Goal: Information Seeking & Learning: Learn about a topic

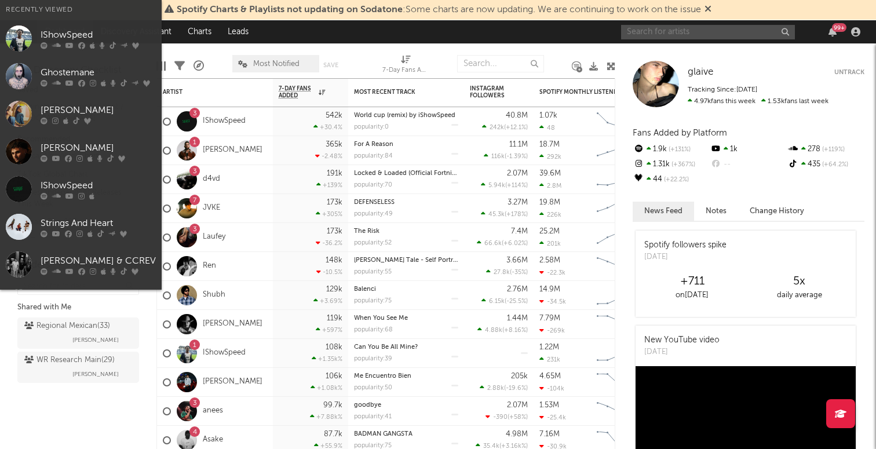
click at [705, 27] on input "text" at bounding box center [708, 32] width 174 height 14
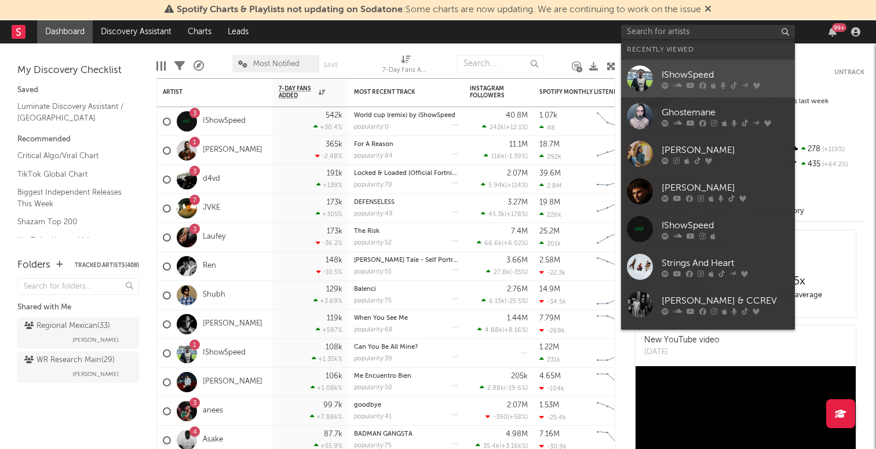
click at [713, 71] on div "IShowSpeed" at bounding box center [726, 75] width 128 height 14
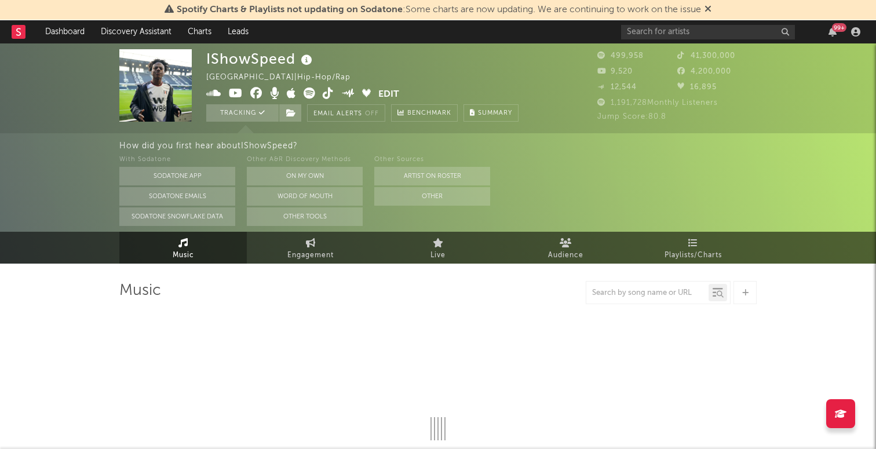
select select "6m"
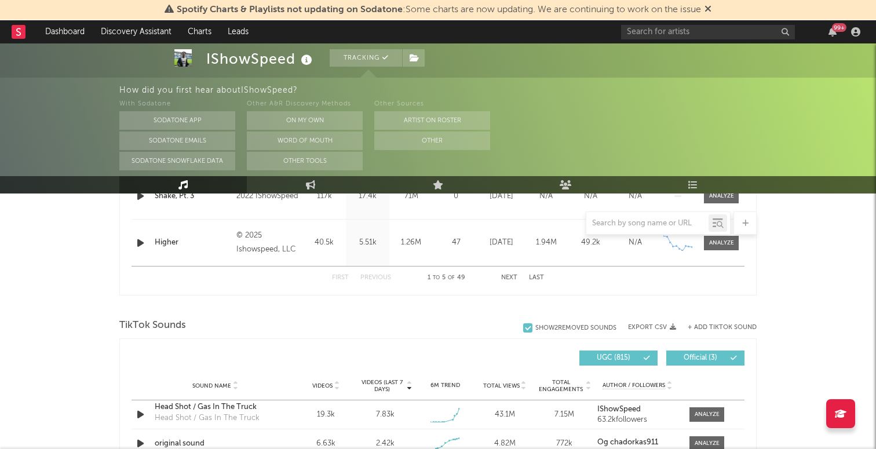
scroll to position [745, 0]
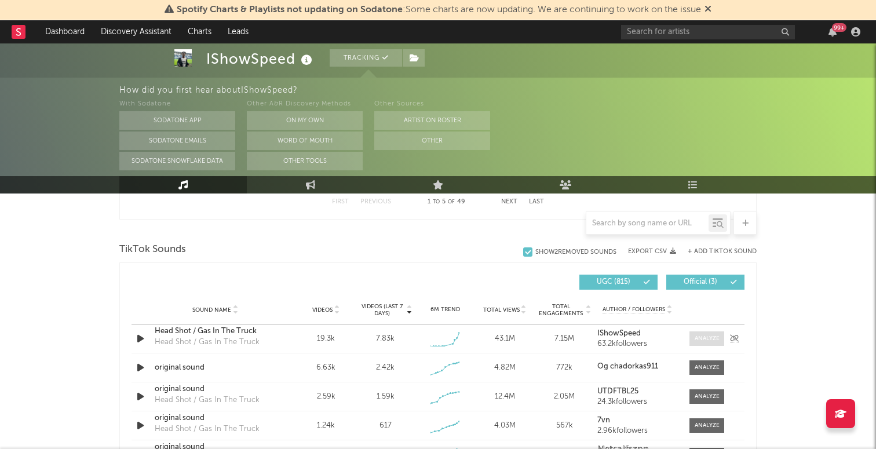
click at [711, 340] on div at bounding box center [707, 338] width 25 height 9
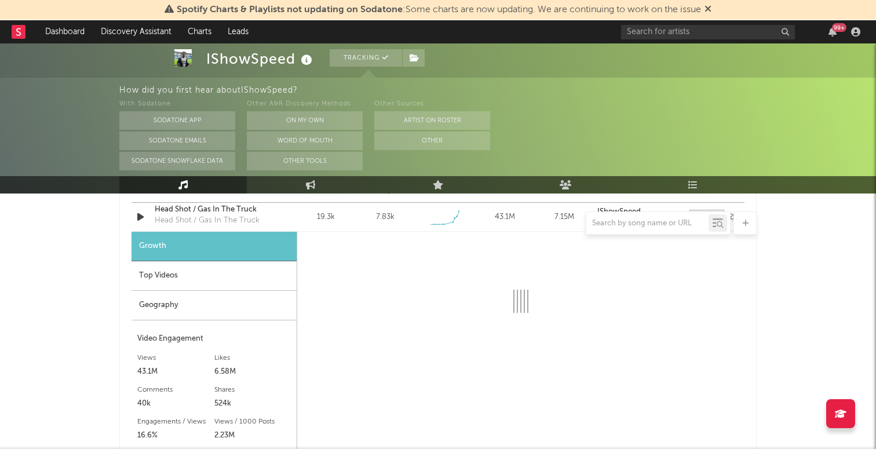
scroll to position [872, 0]
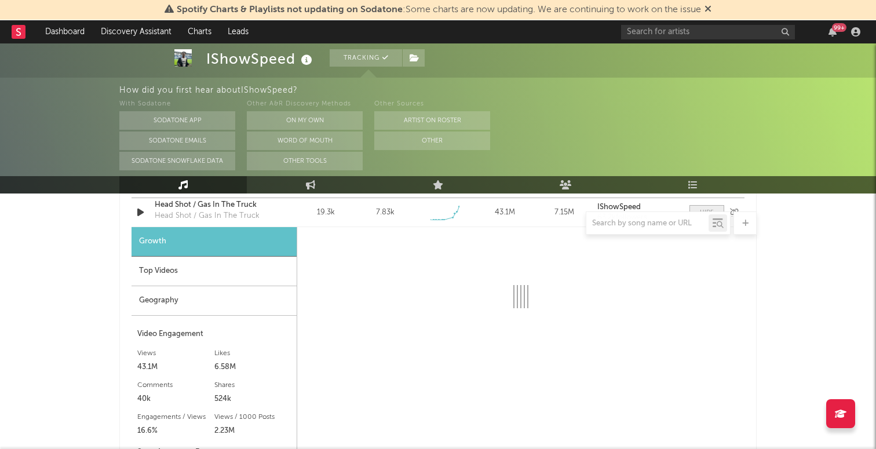
select select "1w"
